Goal: Complete application form

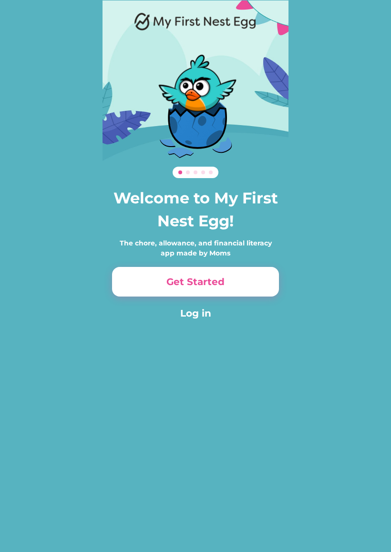
click at [250, 282] on button "Get Started" at bounding box center [195, 282] width 167 height 30
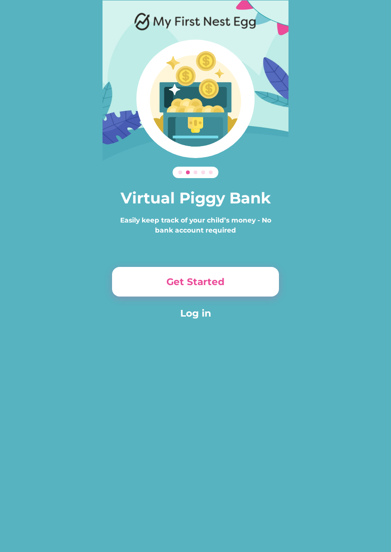
click at [242, 284] on button "Get Started" at bounding box center [195, 282] width 167 height 30
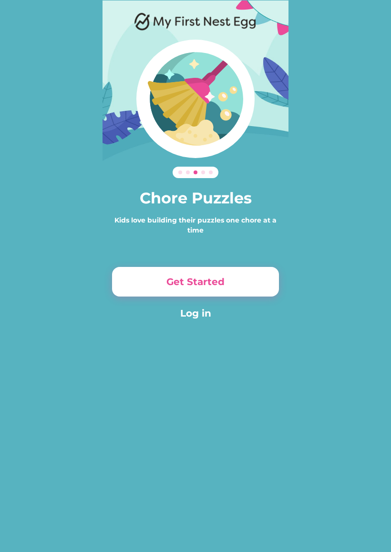
click at [245, 279] on button "Get Started" at bounding box center [195, 282] width 167 height 30
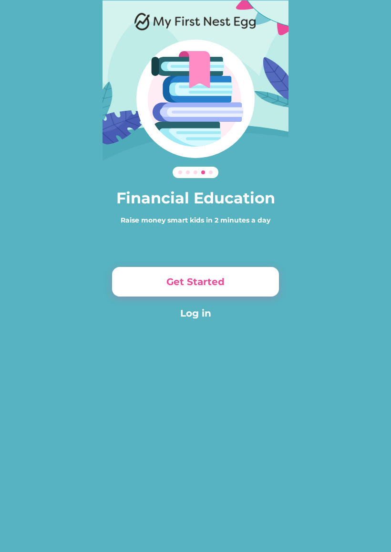
click at [248, 278] on button "Get Started" at bounding box center [195, 282] width 167 height 30
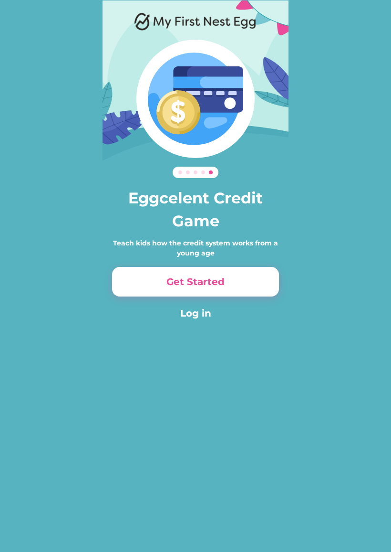
click at [240, 282] on button "Get Started" at bounding box center [195, 282] width 167 height 30
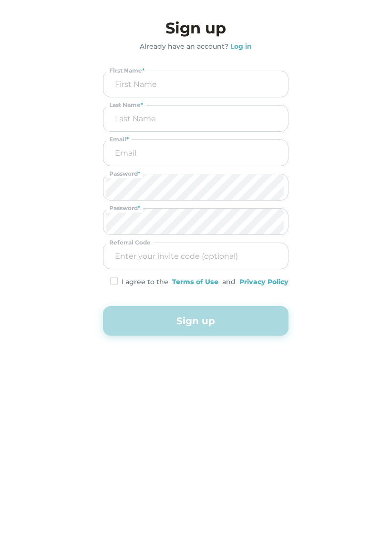
click at [192, 84] on input "input" at bounding box center [195, 84] width 179 height 26
type input "[PERSON_NAME]"
click at [167, 119] on input "input" at bounding box center [195, 119] width 179 height 26
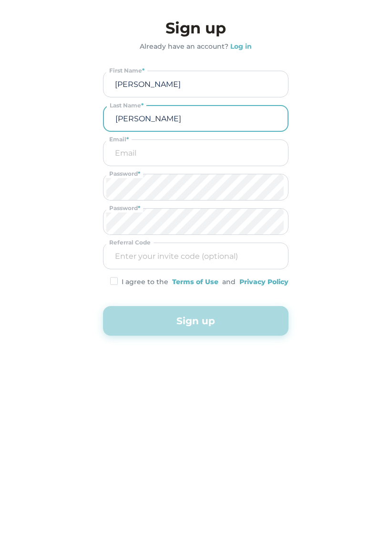
type input "[PERSON_NAME]"
click at [164, 152] on input "email" at bounding box center [195, 153] width 179 height 26
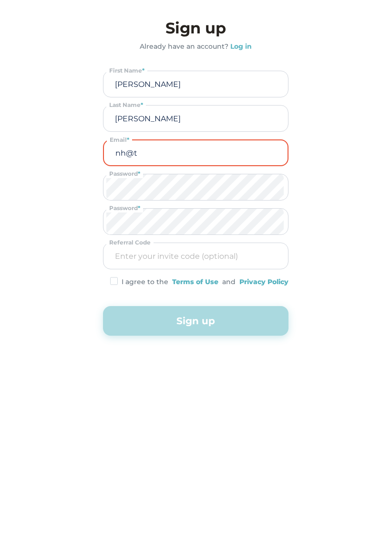
type input "nh@th"
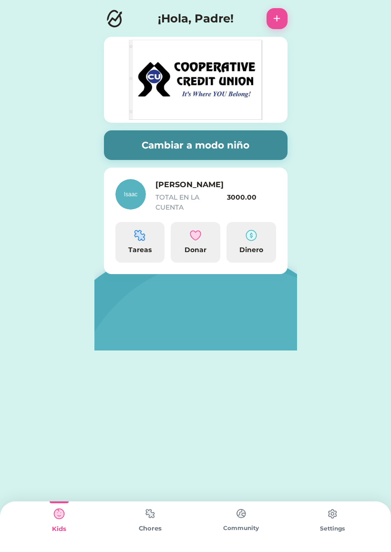
click at [256, 143] on button "Cambiar a modo niño" at bounding box center [196, 145] width 184 height 30
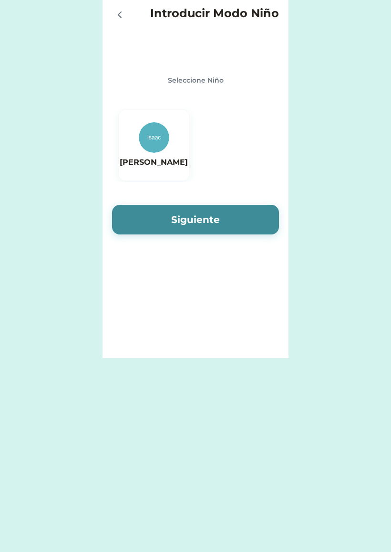
click at [158, 148] on img at bounding box center [154, 137] width 31 height 31
click at [222, 222] on button "Siguiente" at bounding box center [195, 220] width 167 height 30
